Goal: Task Accomplishment & Management: Manage account settings

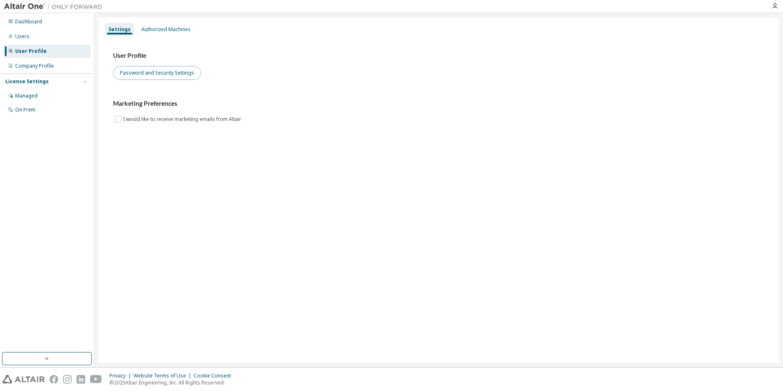
click at [142, 68] on button "Password and Security Settings" at bounding box center [157, 73] width 88 height 14
click at [197, 69] on button "Password and Security Settings" at bounding box center [157, 73] width 88 height 14
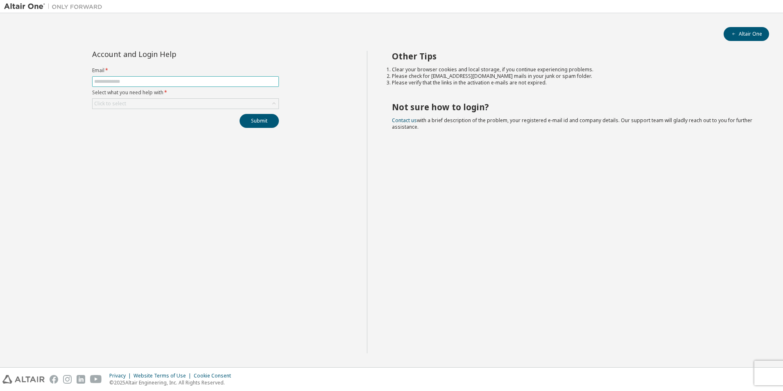
click at [226, 80] on input "text" at bounding box center [185, 81] width 183 height 7
type input "*"
type input "**********"
click at [279, 99] on div "Click to select" at bounding box center [185, 103] width 187 height 11
click at [275, 101] on icon at bounding box center [274, 104] width 8 height 8
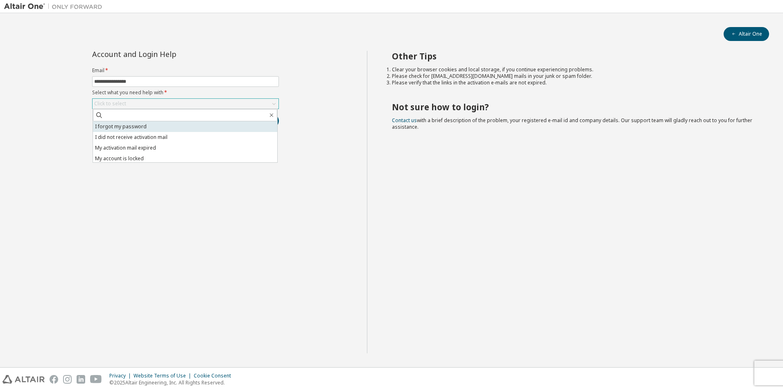
click at [222, 127] on li "I forgot my password" at bounding box center [185, 126] width 184 height 11
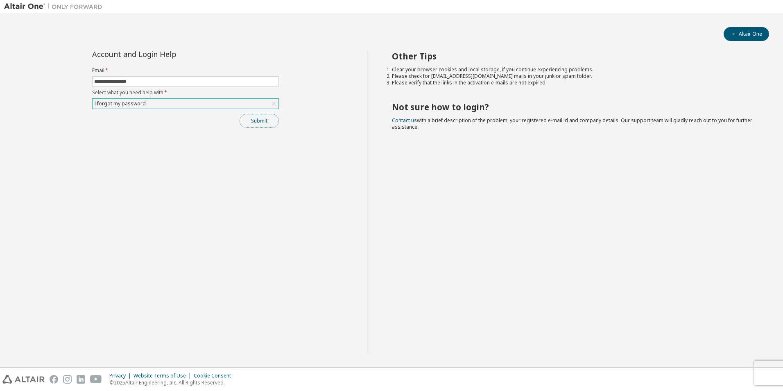
click at [258, 127] on button "Submit" at bounding box center [259, 121] width 39 height 14
